Goal: Task Accomplishment & Management: Complete application form

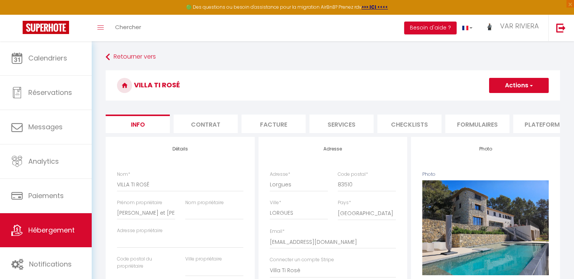
select select "houses"
select select "14"
select select "7"
select select "17:00"
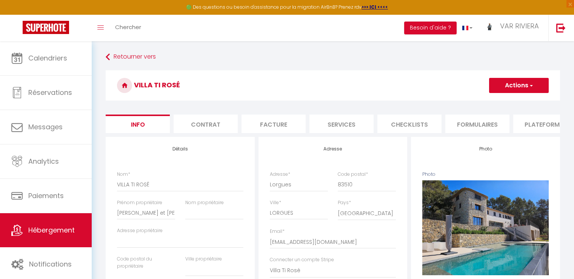
select select "23:45"
select select "10:00"
select select "60"
select select "28"
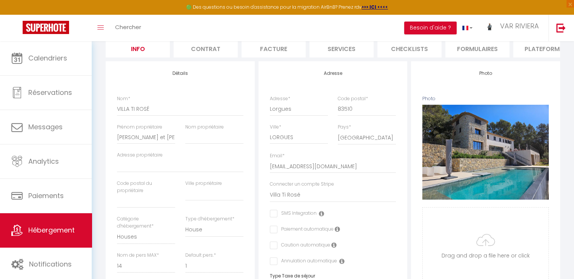
scroll to position [76, 0]
click at [213, 50] on li "Contrat" at bounding box center [206, 48] width 64 height 19
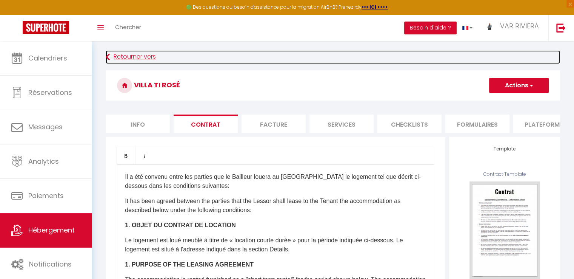
click at [124, 54] on link "Retourner vers" at bounding box center [333, 57] width 455 height 14
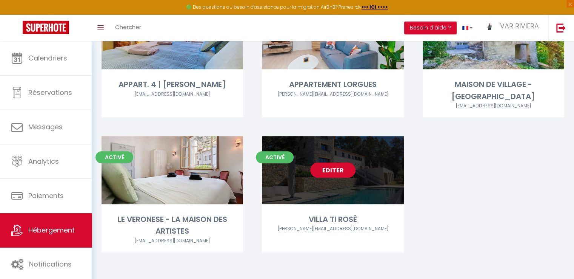
scroll to position [342, 0]
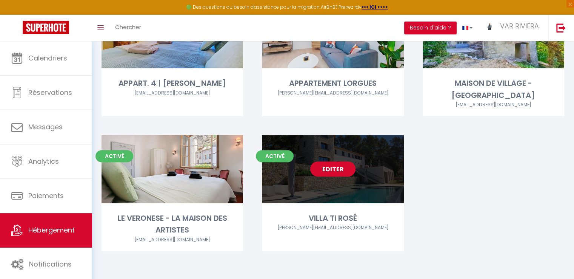
click at [332, 170] on link "Editer" at bounding box center [332, 168] width 45 height 15
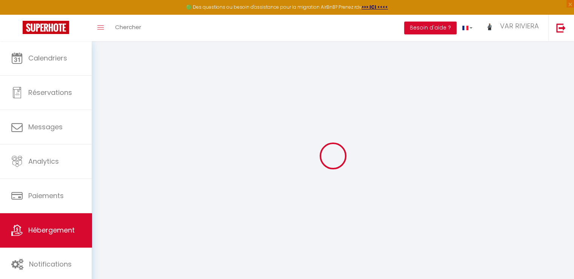
checkbox input "false"
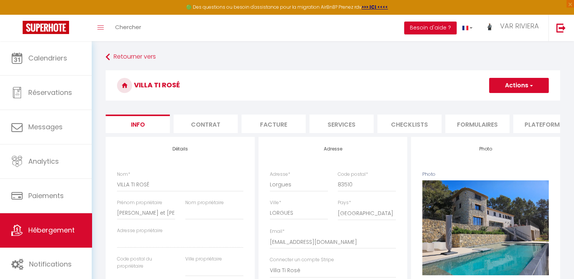
click at [466, 127] on li "Formulaires" at bounding box center [478, 123] width 64 height 19
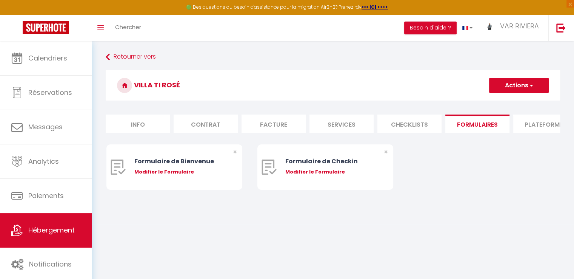
click at [403, 125] on li "Checklists" at bounding box center [410, 123] width 64 height 19
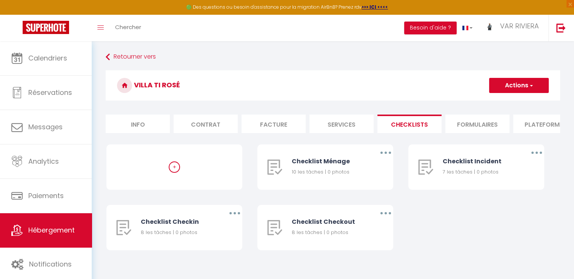
click at [213, 125] on li "Contrat" at bounding box center [206, 123] width 64 height 19
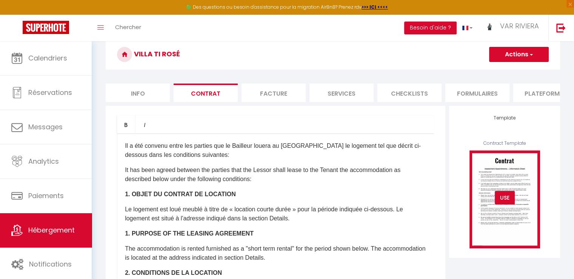
scroll to position [113, 0]
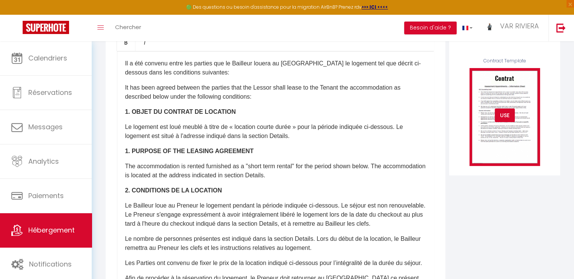
click at [506, 122] on div "USE" at bounding box center [505, 115] width 20 height 14
click at [507, 147] on img at bounding box center [505, 116] width 71 height 97
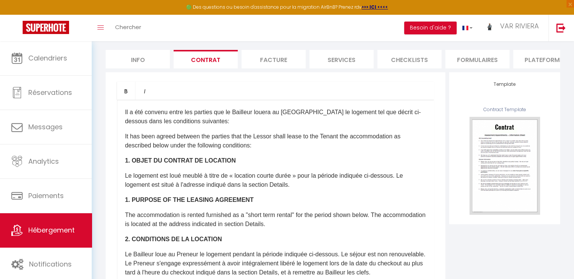
scroll to position [76, 0]
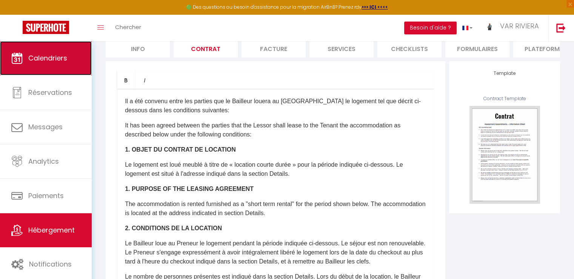
click at [60, 60] on span "Calendriers" at bounding box center [47, 57] width 39 height 9
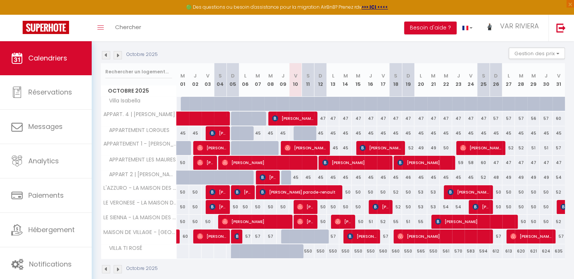
scroll to position [85, 0]
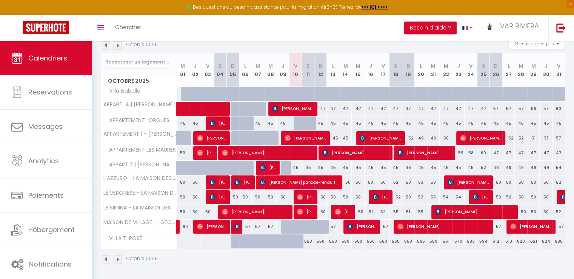
click at [106, 259] on img at bounding box center [106, 259] width 8 height 8
select select
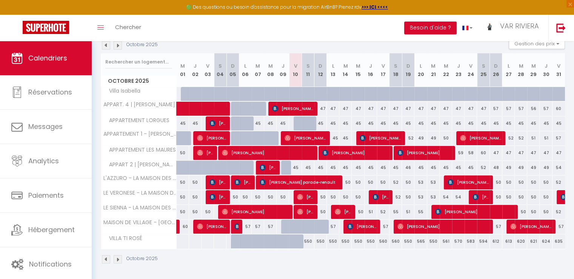
select select
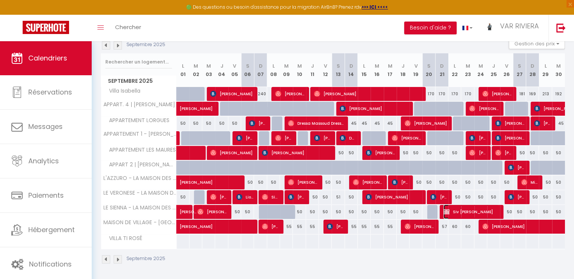
click at [478, 208] on span "Siv [PERSON_NAME]" at bounding box center [472, 211] width 56 height 14
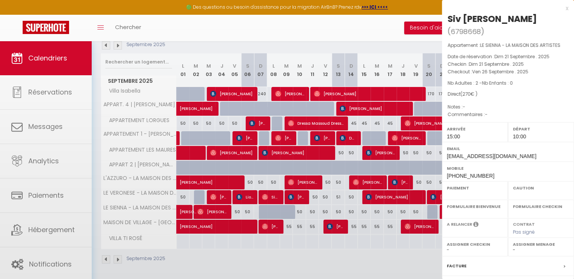
select select "OK"
select select "KO"
select select "0"
select select "1"
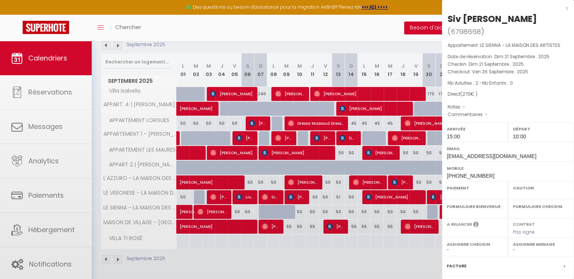
select select
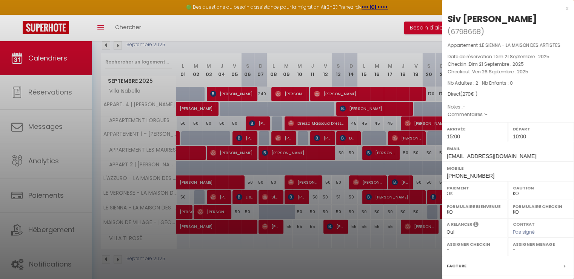
scroll to position [72, 0]
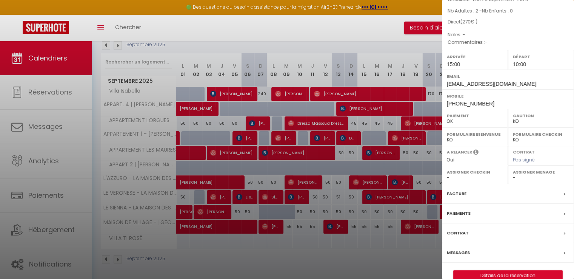
click at [484, 223] on div "Contrat" at bounding box center [508, 233] width 132 height 20
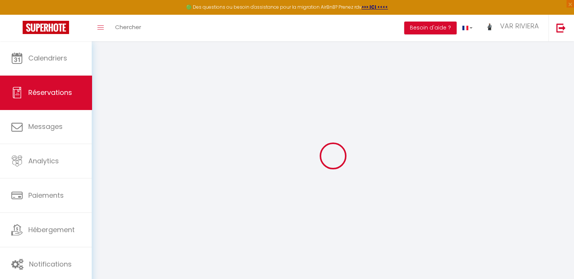
select select
checkbox input "false"
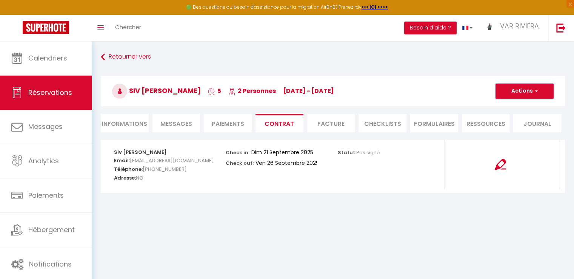
click at [533, 93] on span "button" at bounding box center [535, 91] width 5 height 7
click at [507, 107] on link "Voir le contrat" at bounding box center [518, 108] width 63 height 10
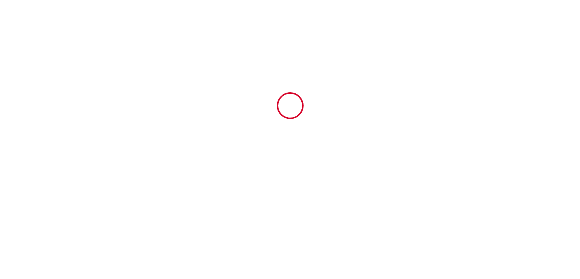
type input "6798668"
type input "LE SIENNA - LA MAISON DES ARTISTES"
type input "[STREET_ADDRESS] places"
type input "83570"
type input "COTIGNAC"
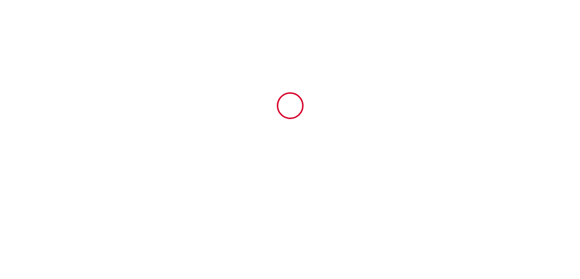
type input "[GEOGRAPHIC_DATA]"
type input "[DATE]"
type input "2"
type input "0"
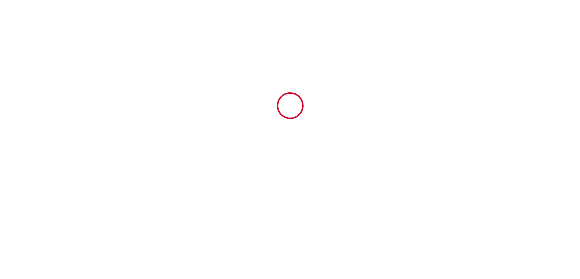
type input "300"
type input "270"
type input "Lars"
type input "HOLM"
type input "[GEOGRAPHIC_DATA]"
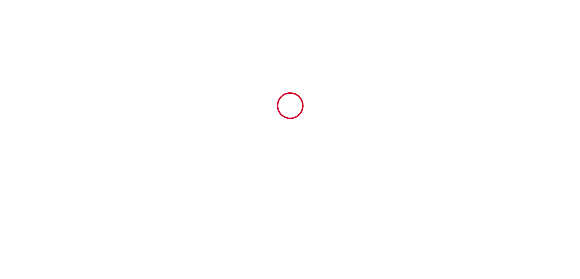
type input "[EMAIL_ADDRESS][DOMAIN_NAME]"
type input "[PERSON_NAME]"
type input "Rui"
type input "[EMAIL_ADDRESS][DOMAIN_NAME]"
type input "+47 992 69 274"
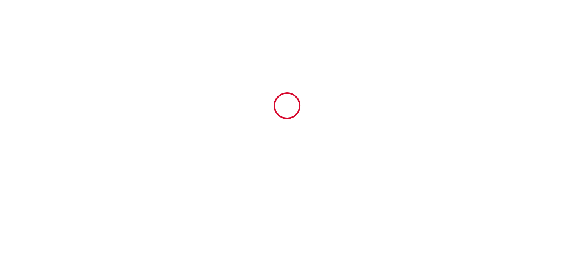
select select "NO"
